Goal: Navigation & Orientation: Find specific page/section

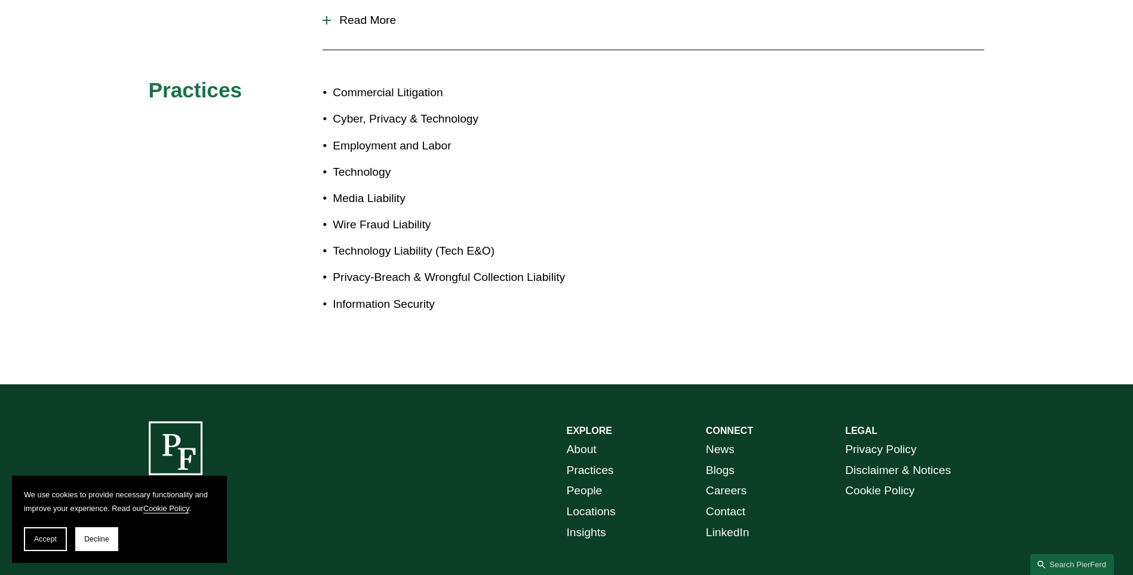
scroll to position [487, 0]
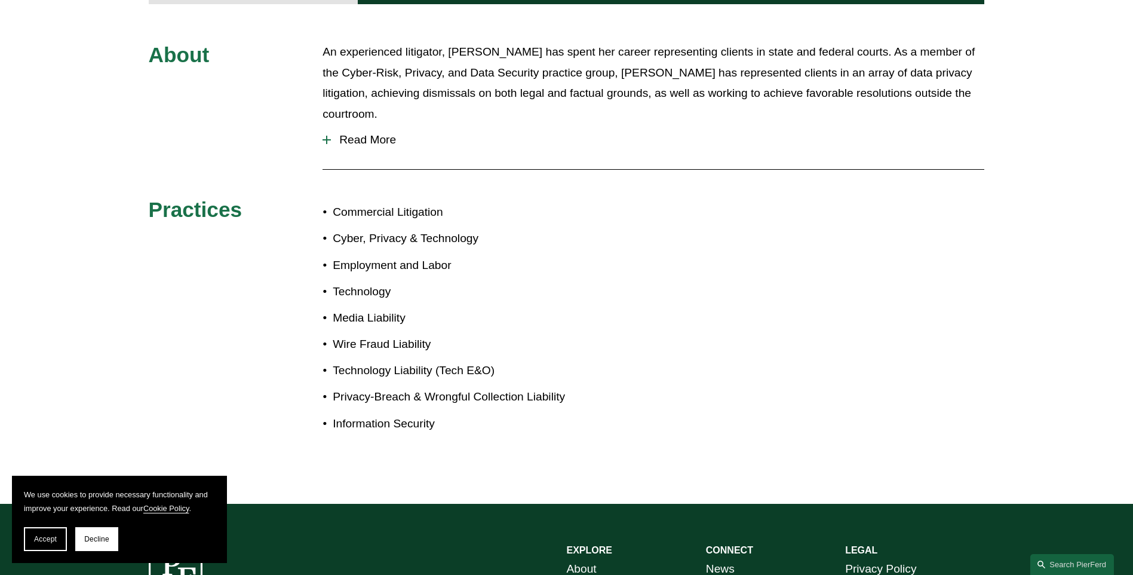
click at [354, 133] on span "Read More" at bounding box center [658, 139] width 654 height 13
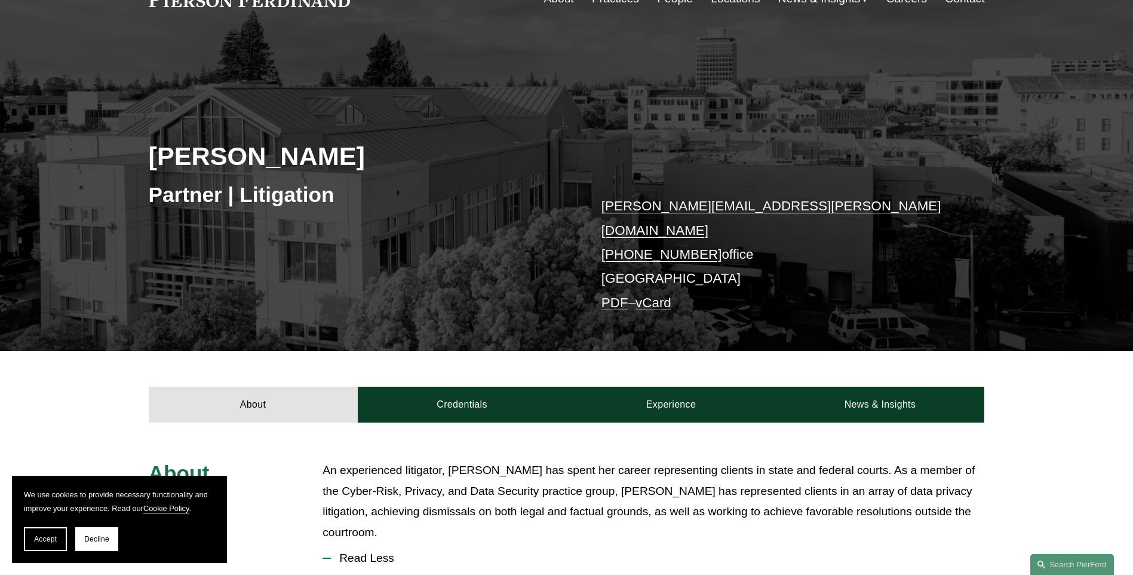
scroll to position [0, 0]
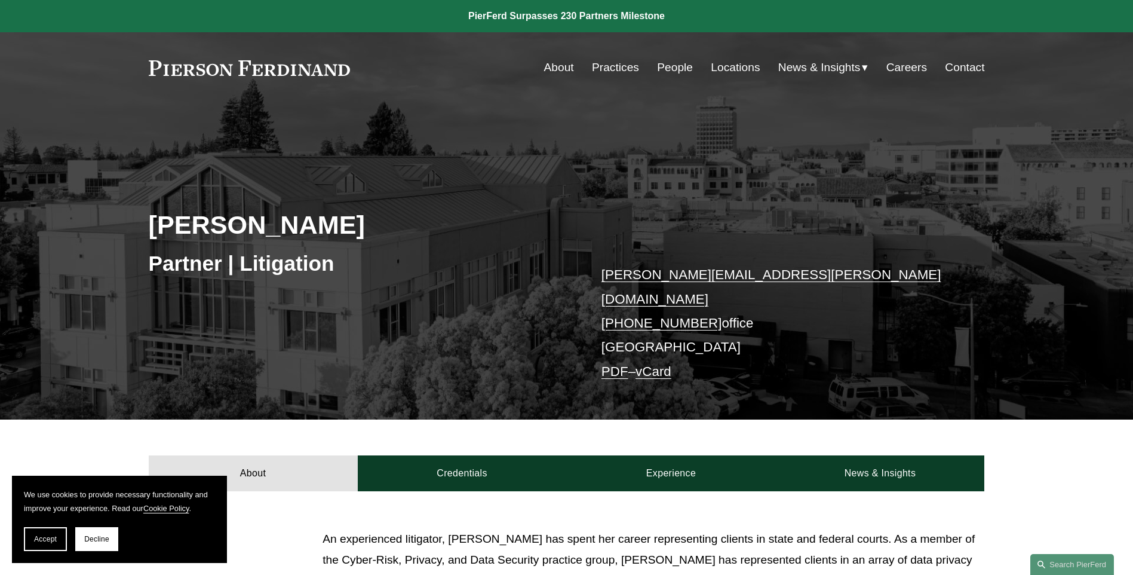
click at [597, 66] on link "Practices" at bounding box center [615, 67] width 47 height 23
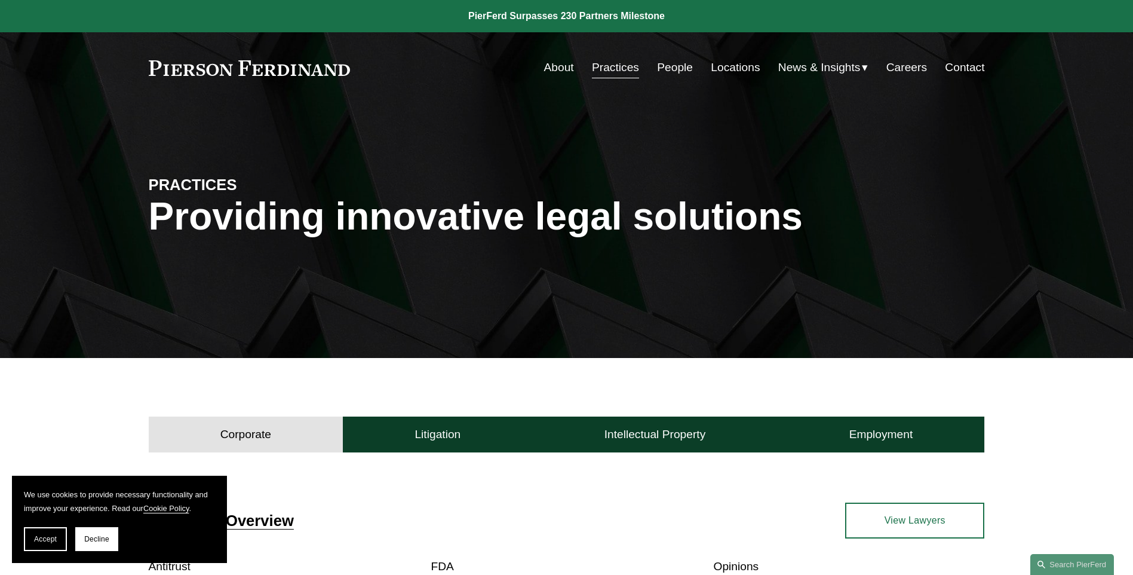
click at [722, 66] on link "Locations" at bounding box center [735, 67] width 49 height 23
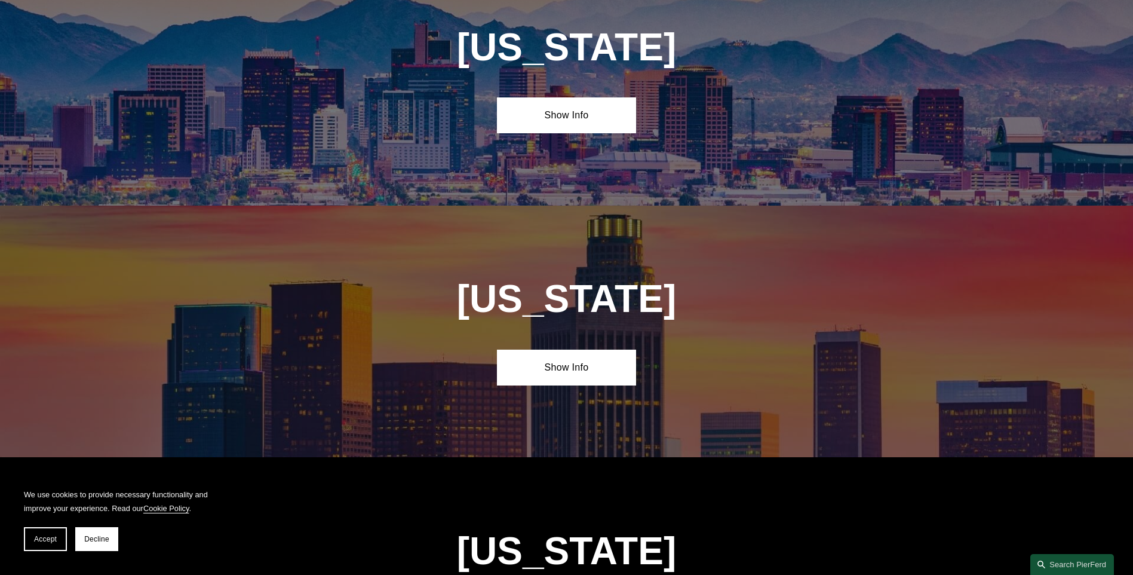
scroll to position [777, 0]
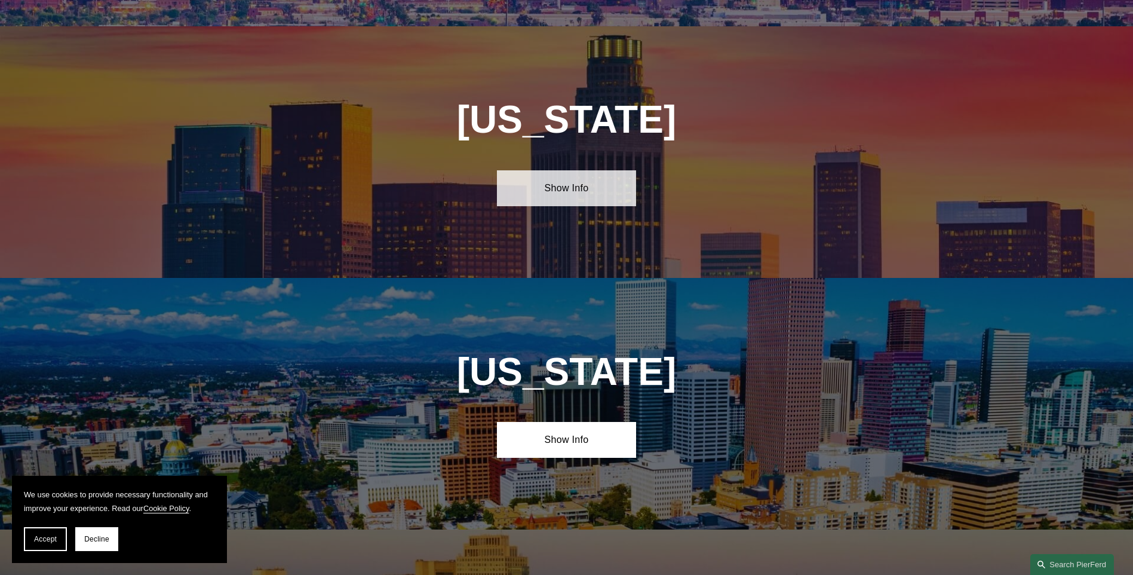
click at [567, 184] on link "Show Info" at bounding box center [566, 188] width 139 height 36
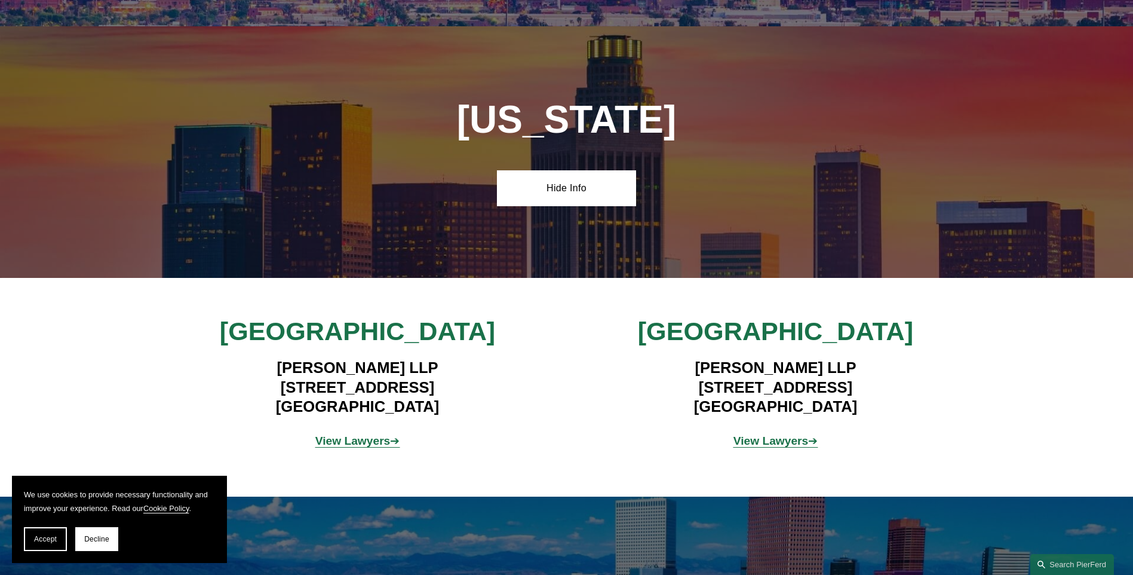
scroll to position [956, 0]
